Goal: Transaction & Acquisition: Purchase product/service

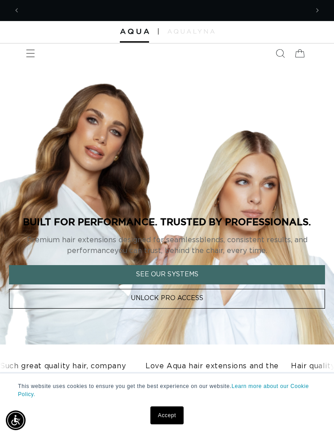
scroll to position [0, 285]
click at [31, 45] on span "Menu" at bounding box center [31, 54] width 20 height 20
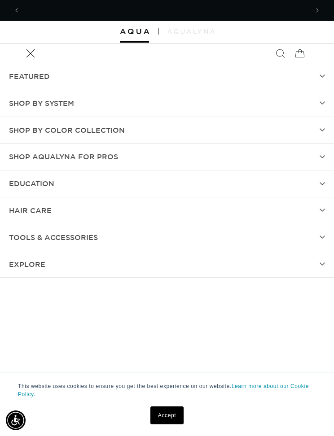
scroll to position [0, 0]
click at [47, 103] on span "SHOP BY SYSTEM" at bounding box center [41, 103] width 65 height 13
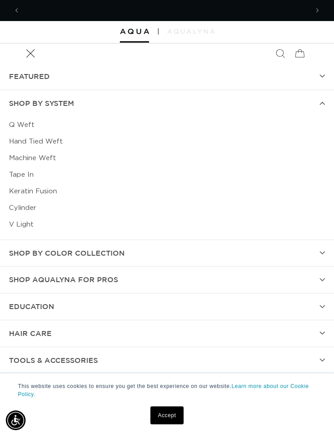
scroll to position [0, 285]
click at [16, 175] on link "Tape In" at bounding box center [167, 175] width 316 height 17
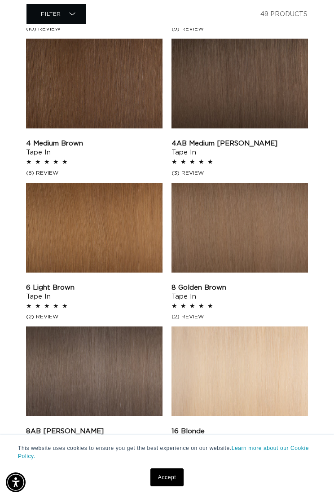
scroll to position [673, 0]
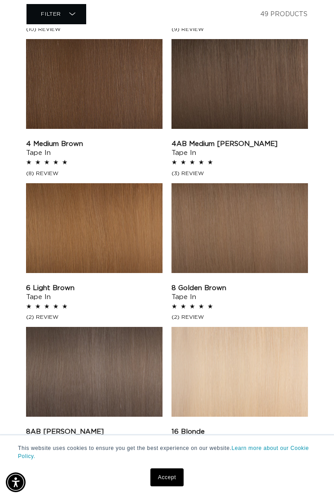
click at [84, 140] on link "4 Medium Brown Tape In" at bounding box center [94, 149] width 137 height 18
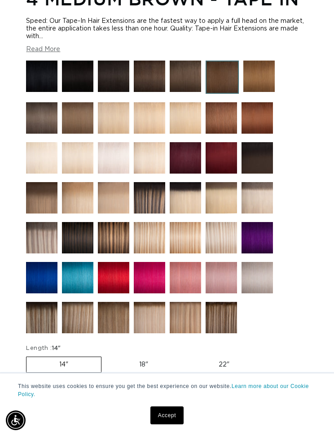
click at [45, 118] on img at bounding box center [41, 117] width 31 height 31
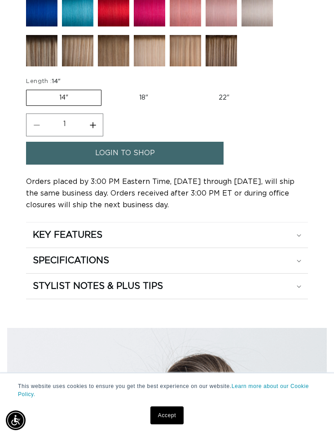
scroll to position [752, 0]
